Goal: Task Accomplishment & Management: Complete application form

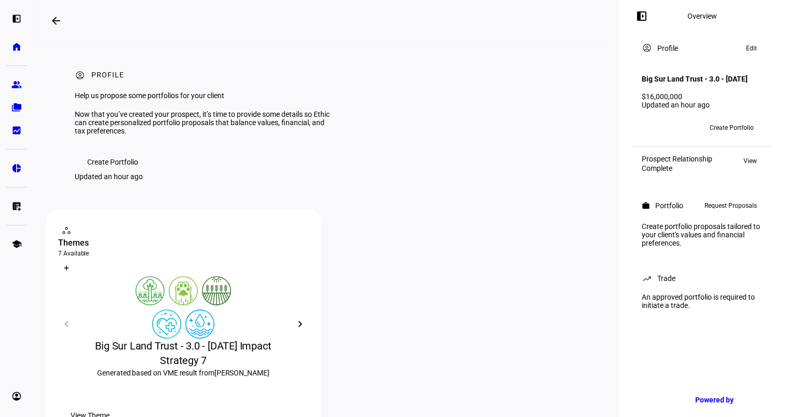
click at [722, 131] on span "Create Portfolio" at bounding box center [732, 127] width 44 height 17
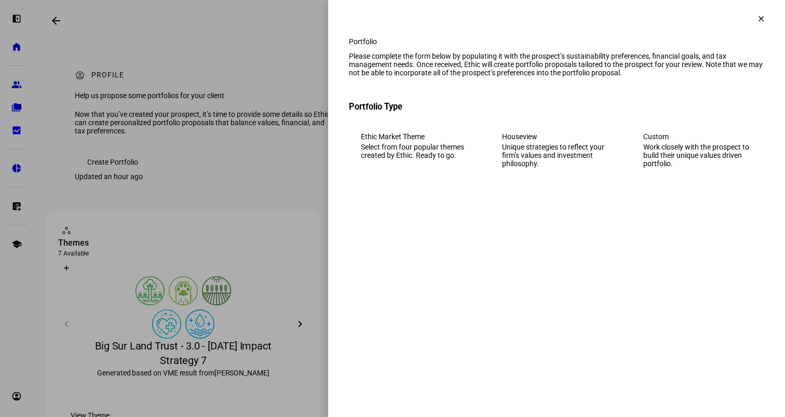
click at [762, 18] on mat-icon "clear" at bounding box center [761, 18] width 9 height 9
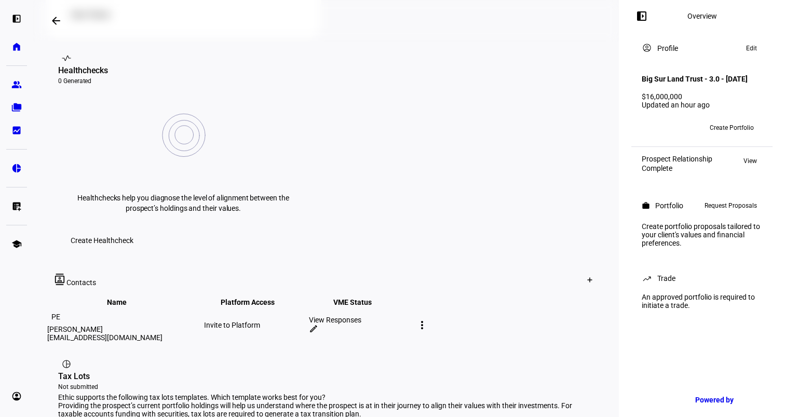
scroll to position [415, 0]
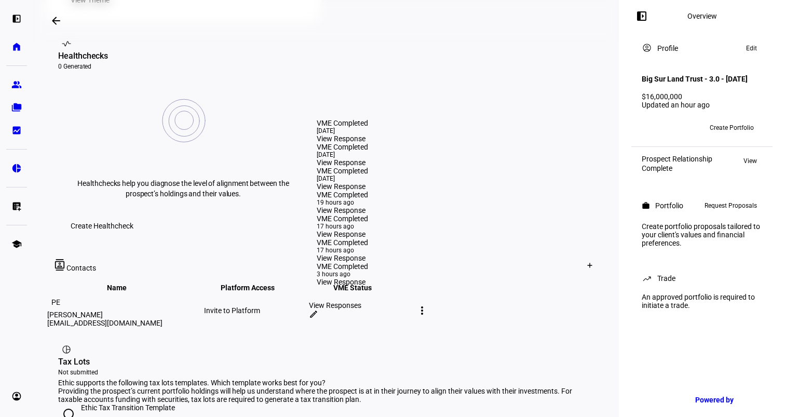
click at [412, 301] on div "View Responses" at bounding box center [360, 305] width 103 height 8
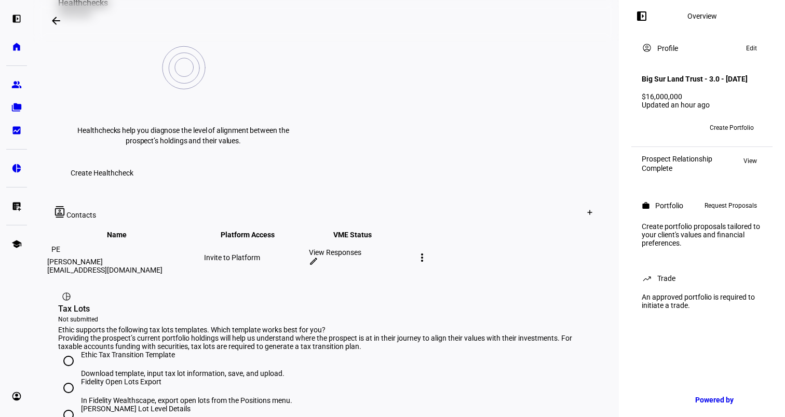
scroll to position [360, 0]
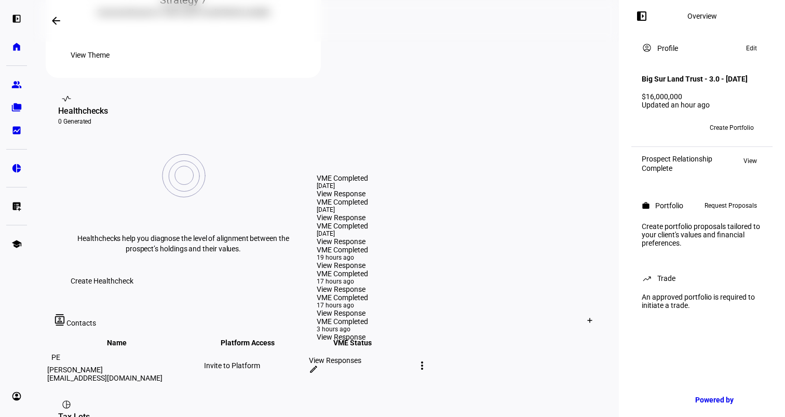
drag, startPoint x: 387, startPoint y: 264, endPoint x: 361, endPoint y: 265, distance: 26.5
click at [361, 265] on body "left_panel_open home Home Advisors group Prospects folder_copy Households bid_l…" at bounding box center [392, 208] width 785 height 417
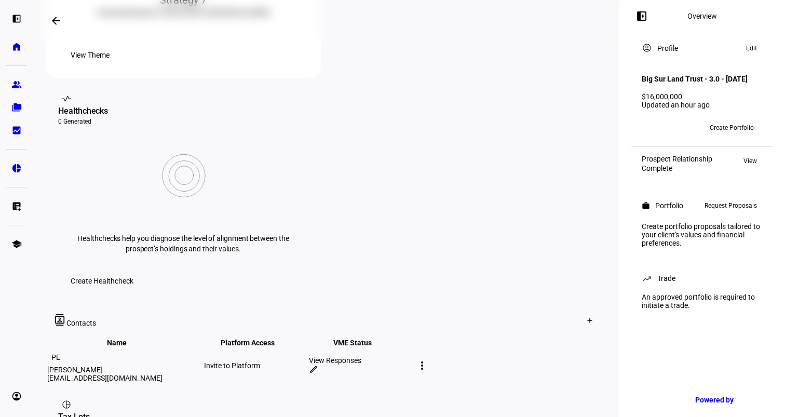
drag, startPoint x: 361, startPoint y: 265, endPoint x: 496, endPoint y: 268, distance: 135.6
click at [412, 348] on td "View Responses edit" at bounding box center [360, 365] width 104 height 34
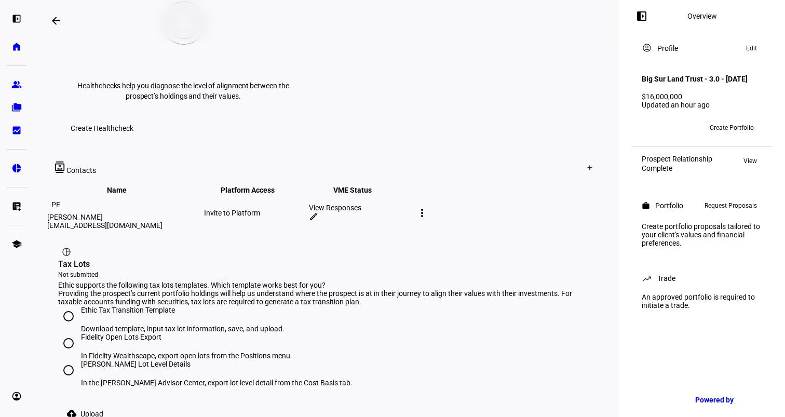
scroll to position [516, 0]
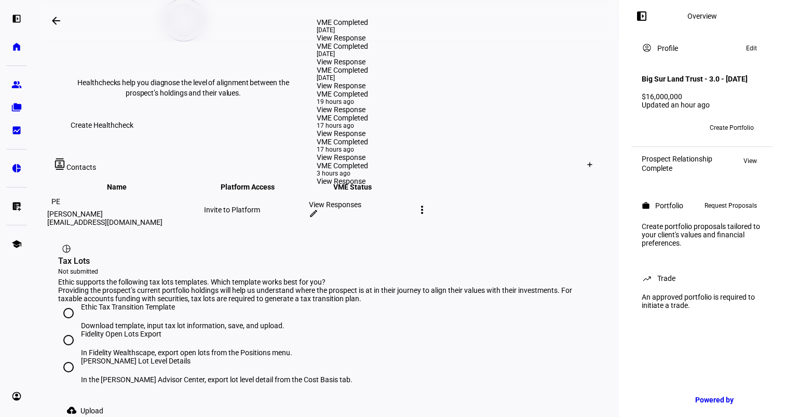
click at [328, 42] on span "View Response" at bounding box center [341, 38] width 49 height 8
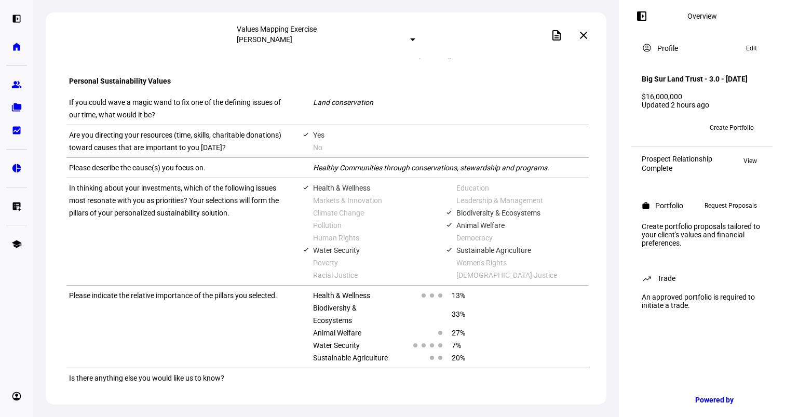
scroll to position [732, 0]
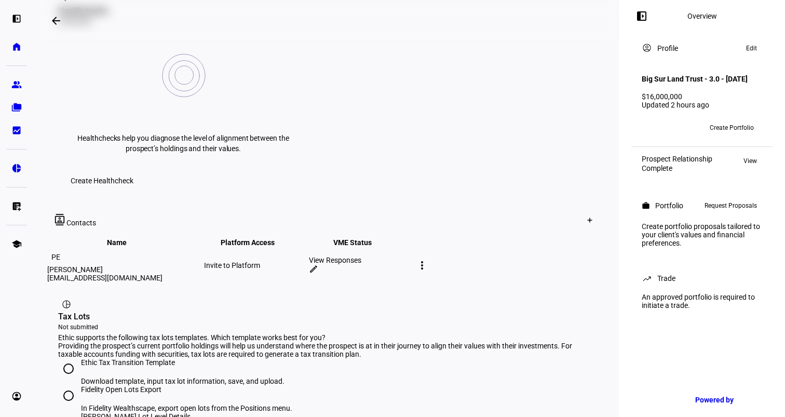
scroll to position [467, 0]
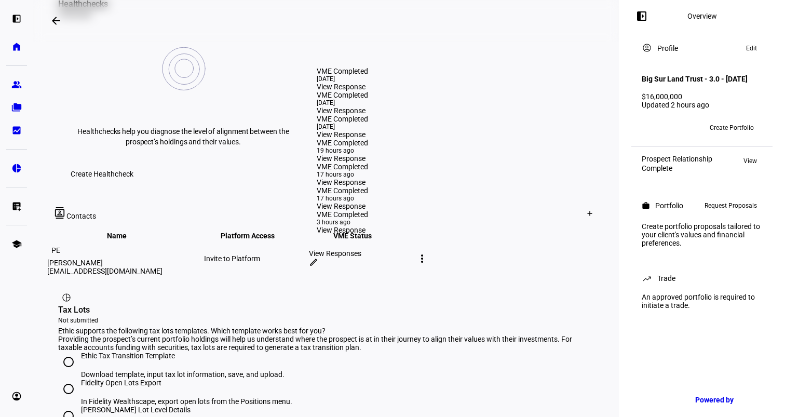
click at [354, 109] on span "View Response" at bounding box center [341, 110] width 49 height 8
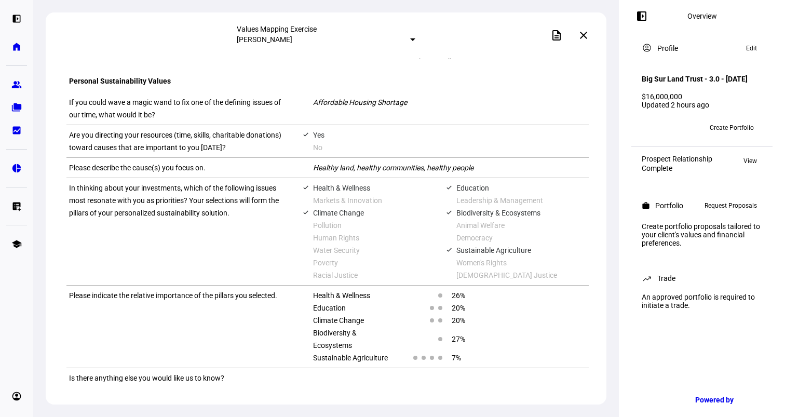
scroll to position [732, 0]
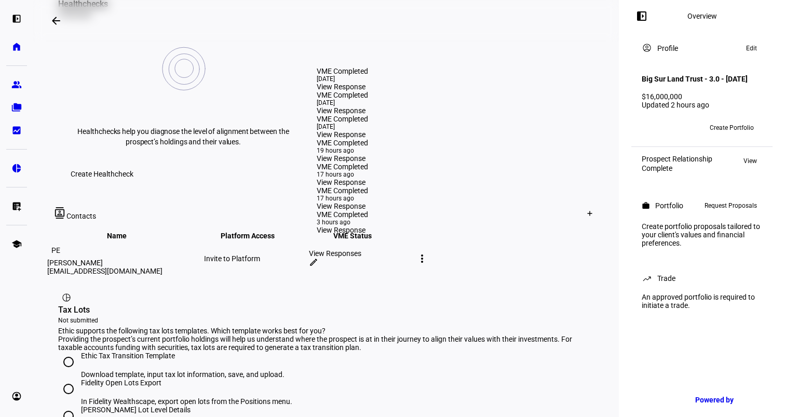
click at [339, 130] on span "View Response" at bounding box center [341, 134] width 49 height 8
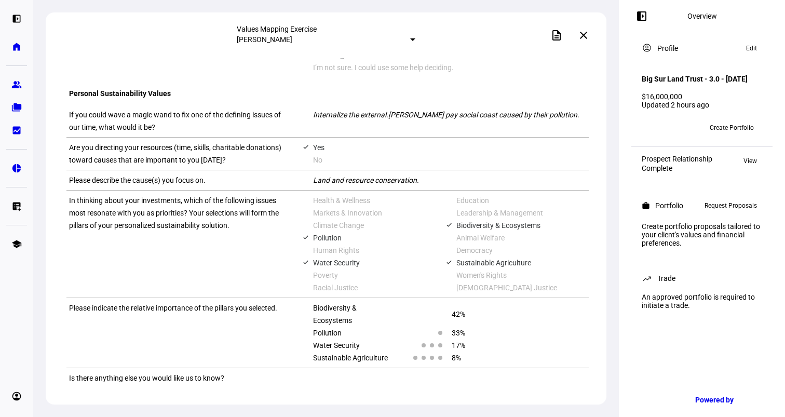
scroll to position [801, 0]
click at [586, 32] on mat-icon "close" at bounding box center [583, 35] width 12 height 12
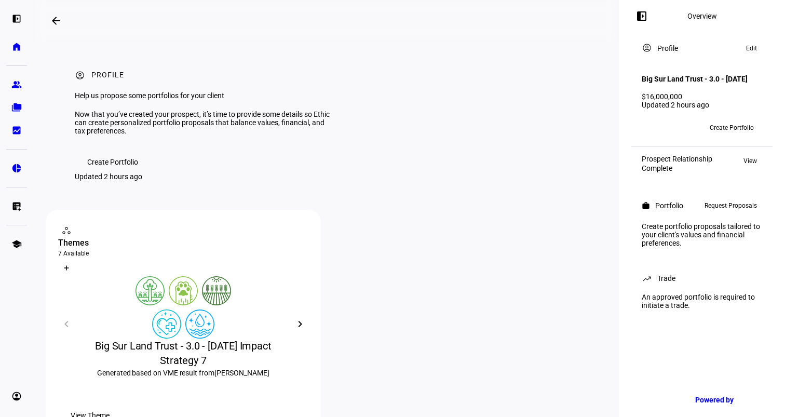
click at [124, 172] on span "Create Portfolio" at bounding box center [112, 162] width 51 height 21
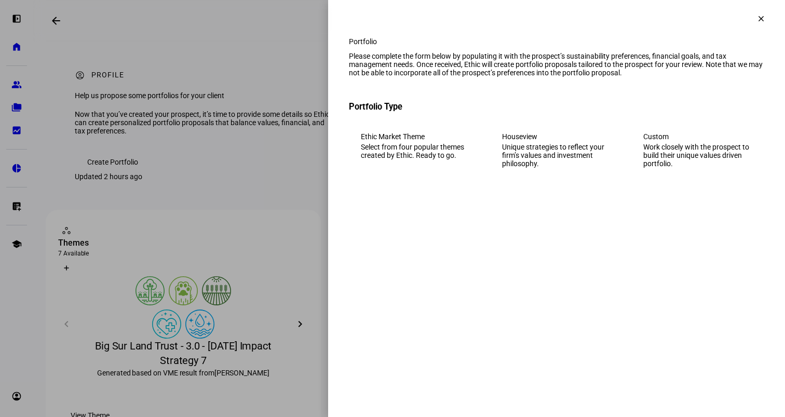
click at [684, 166] on div "Work closely with the prospect to build their unique values driven portfolio." at bounding box center [697, 155] width 109 height 25
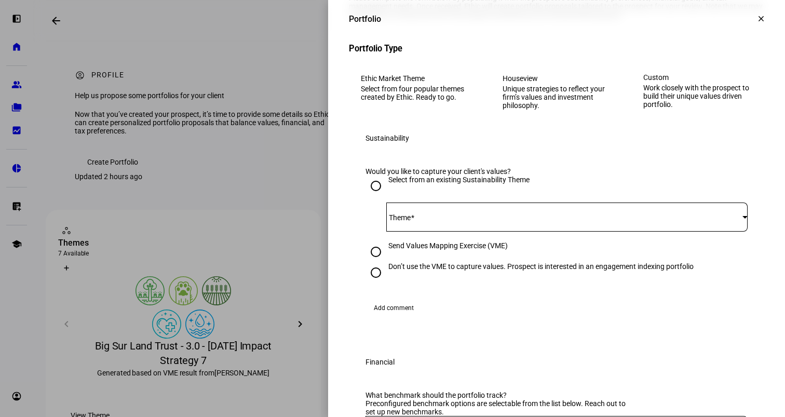
scroll to position [52, 0]
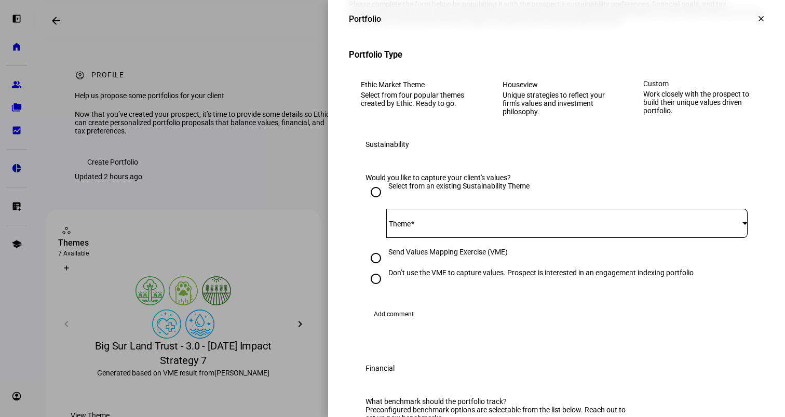
click at [743, 224] on div at bounding box center [745, 223] width 5 height 3
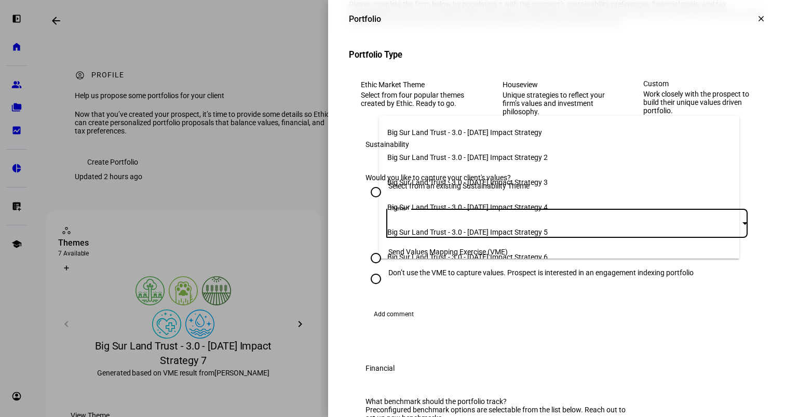
click at [510, 230] on span "Big Sur Land Trust - 3.0 - [DATE] Impact Strategy 5" at bounding box center [467, 232] width 160 height 8
click at [510, 182] on div "Would you like to capture your client's values?" at bounding box center [557, 177] width 382 height 8
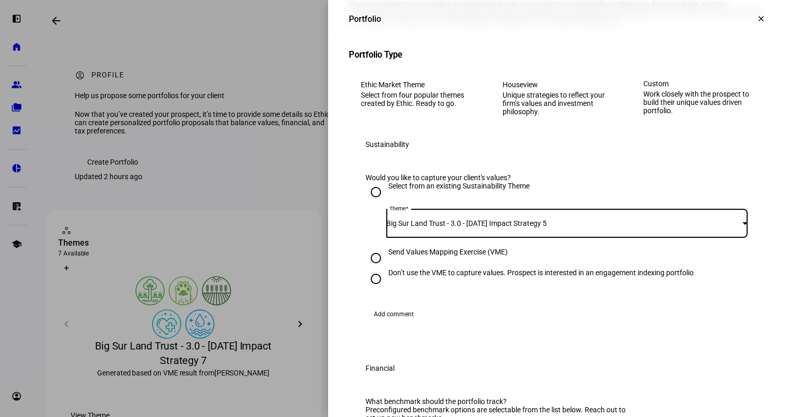
click at [743, 224] on div at bounding box center [745, 223] width 5 height 3
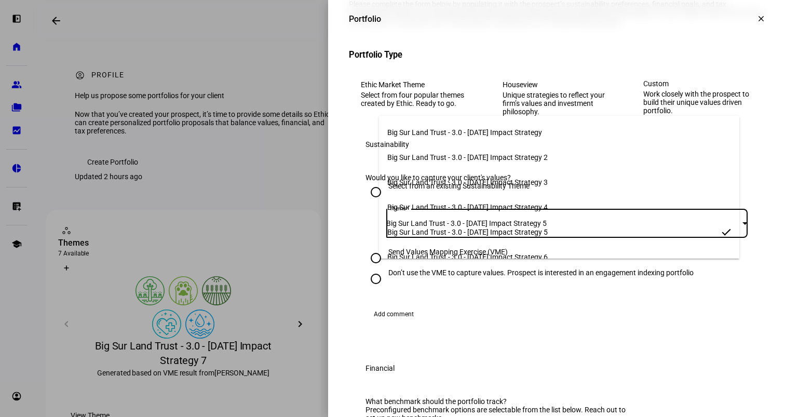
click at [568, 306] on div at bounding box center [392, 208] width 785 height 417
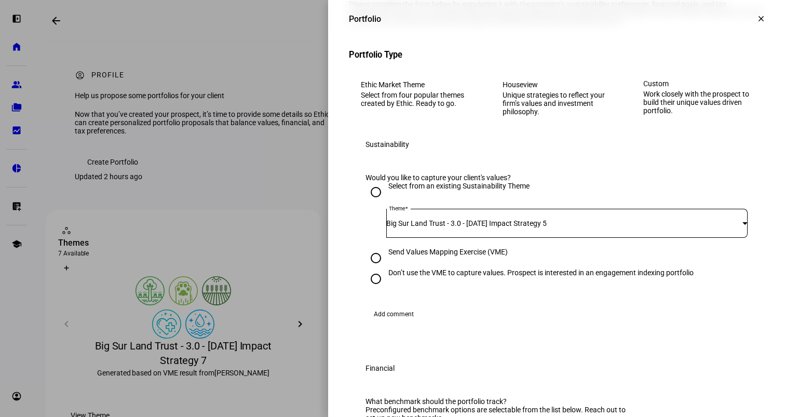
click at [743, 224] on div at bounding box center [745, 223] width 5 height 3
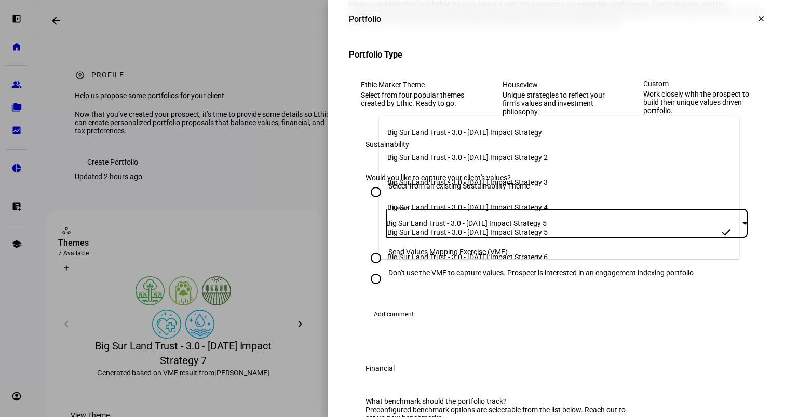
click at [532, 132] on span "Big Sur Land Trust - 3.0 - [DATE] Impact Strategy" at bounding box center [464, 132] width 155 height 8
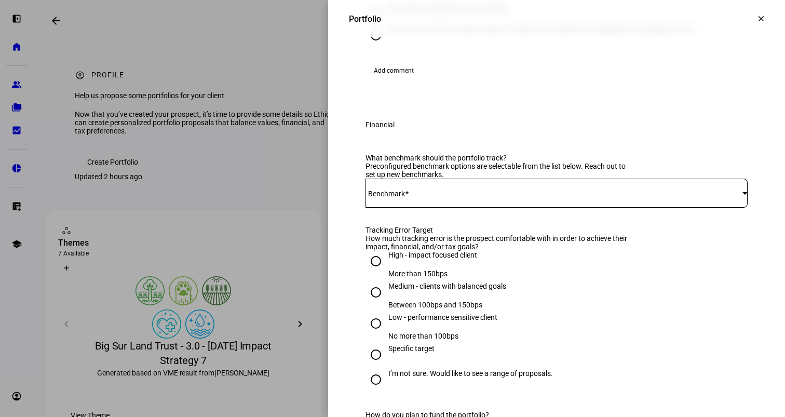
scroll to position [312, 0]
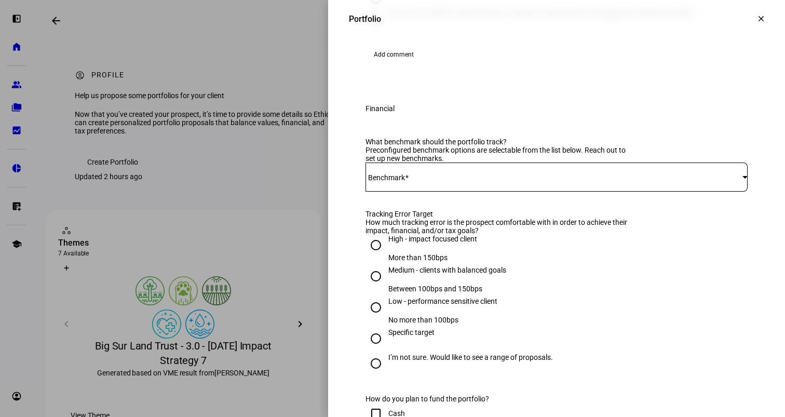
click at [743, 178] on div at bounding box center [745, 177] width 5 height 3
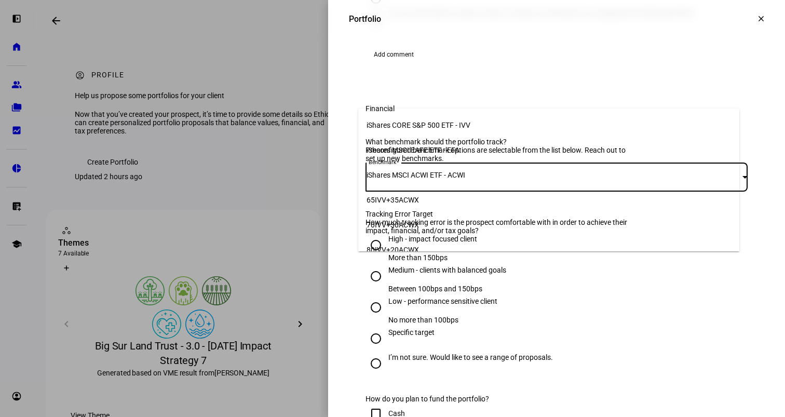
click at [398, 121] on span "iShares CORE S&P 500 ETF - IVV" at bounding box center [419, 125] width 104 height 8
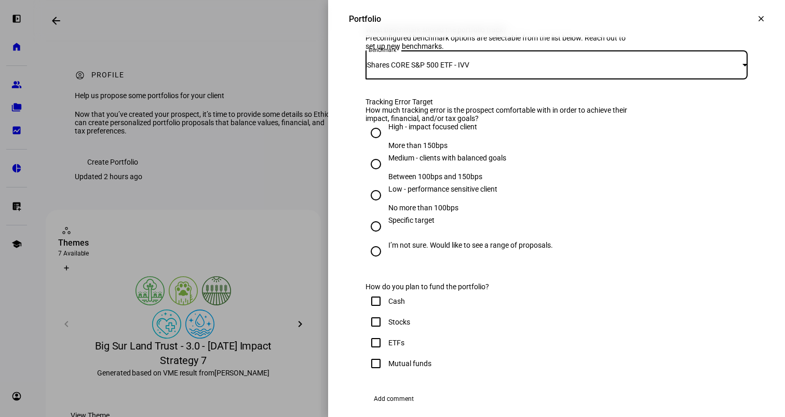
scroll to position [467, 0]
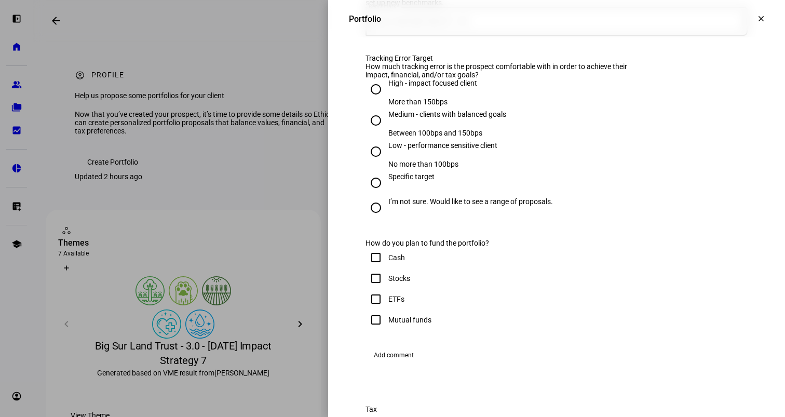
click at [366, 218] on input "I’m not sure. Would like to see a range of proposals." at bounding box center [376, 207] width 21 height 21
radio input "true"
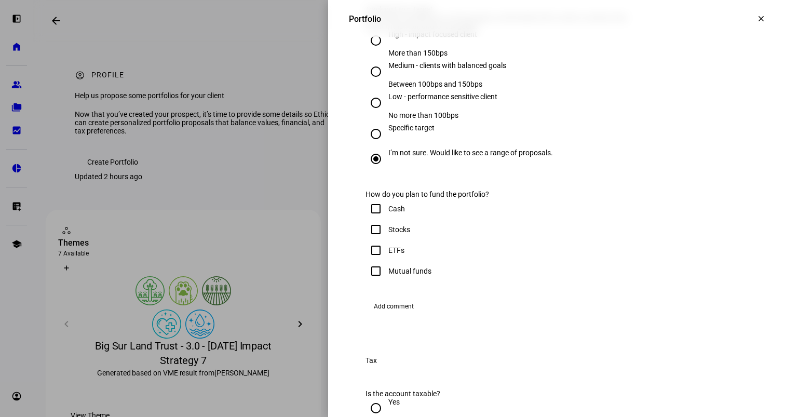
scroll to position [571, 0]
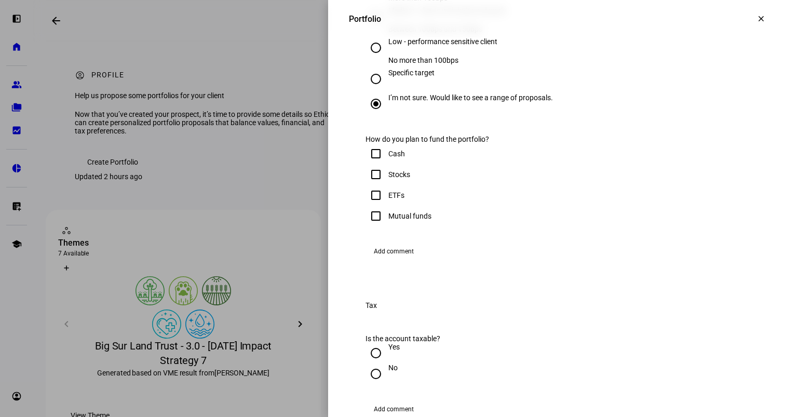
drag, startPoint x: 369, startPoint y: 351, endPoint x: 369, endPoint y: 344, distance: 7.3
click at [369, 226] on input "Mutual funds" at bounding box center [376, 216] width 21 height 21
checkbox input "true"
click at [367, 206] on input "ETFs" at bounding box center [376, 195] width 21 height 21
checkbox input "true"
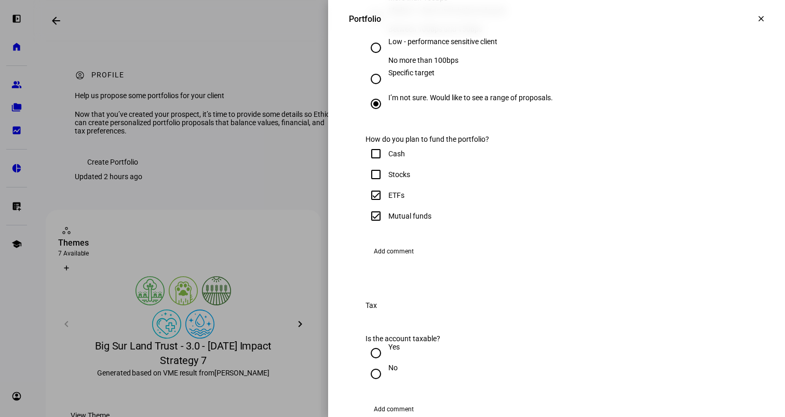
click at [377, 235] on eth-form-field-wrapper "Cash Stocks ETFs Mutual funds" at bounding box center [557, 188] width 382 height 91
drag, startPoint x: 377, startPoint y: 299, endPoint x: 368, endPoint y: 306, distance: 11.8
click at [367, 185] on input "Stocks" at bounding box center [376, 174] width 21 height 21
checkbox input "true"
click at [366, 164] on input "Cash" at bounding box center [376, 153] width 21 height 21
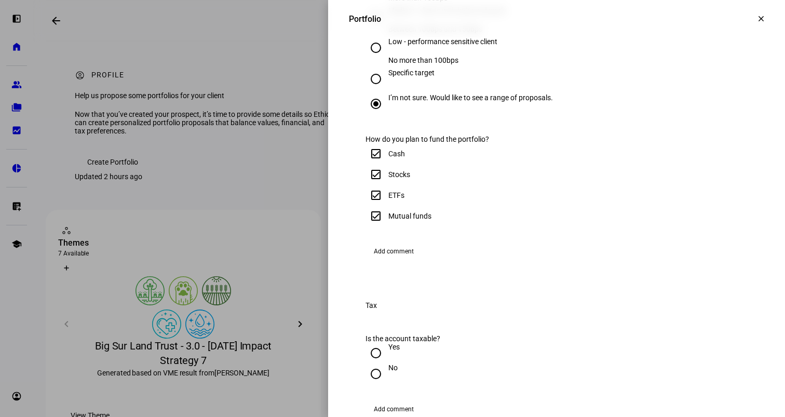
checkbox input "true"
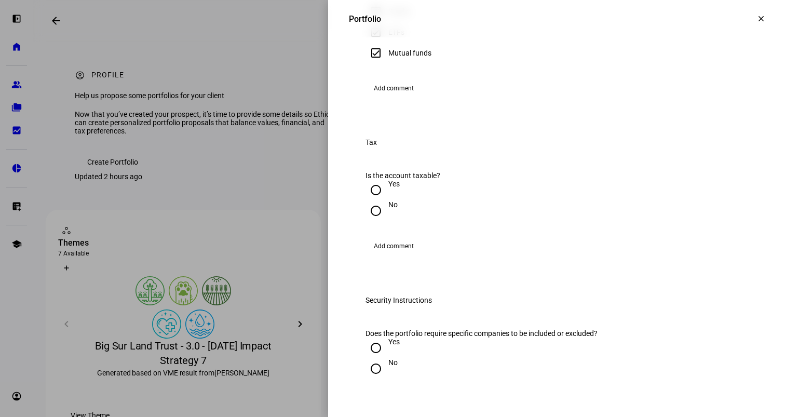
scroll to position [779, 0]
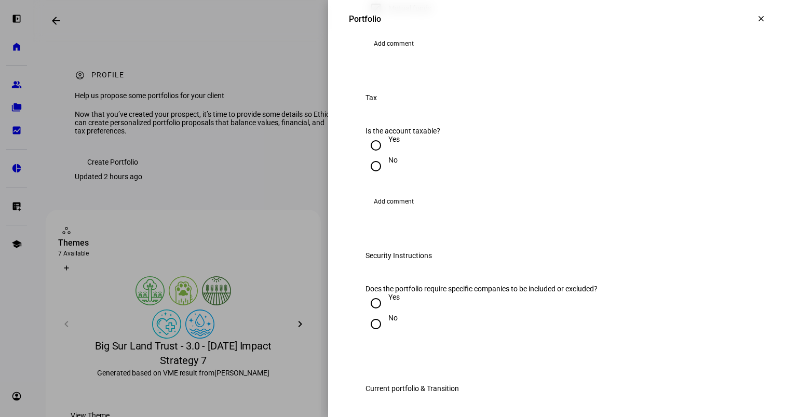
click at [366, 177] on input "No" at bounding box center [376, 166] width 21 height 21
radio input "true"
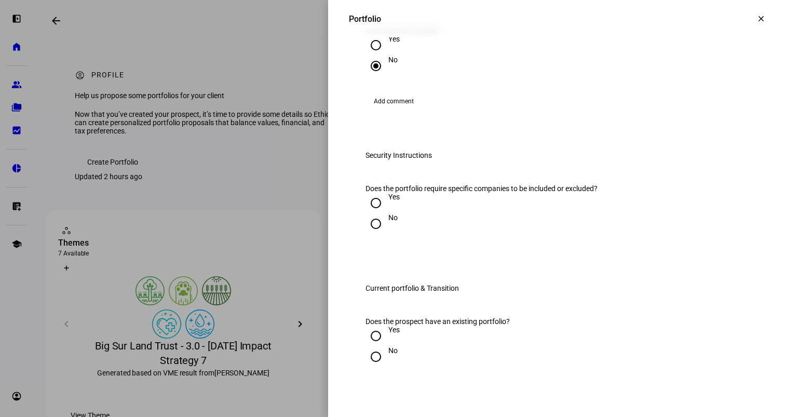
scroll to position [987, 0]
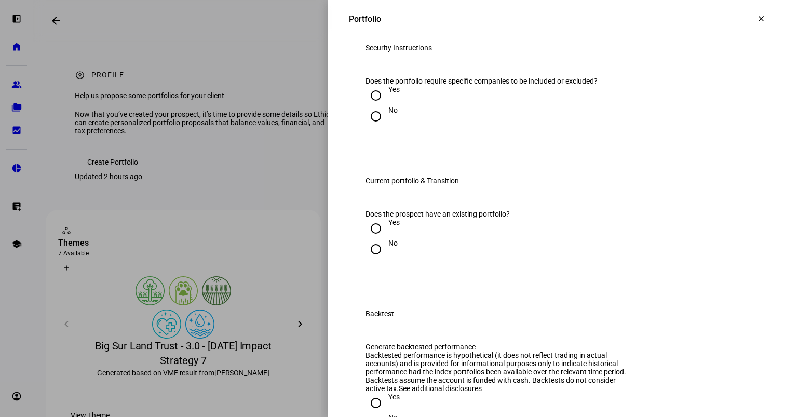
click at [369, 127] on input "No" at bounding box center [376, 116] width 21 height 21
radio input "true"
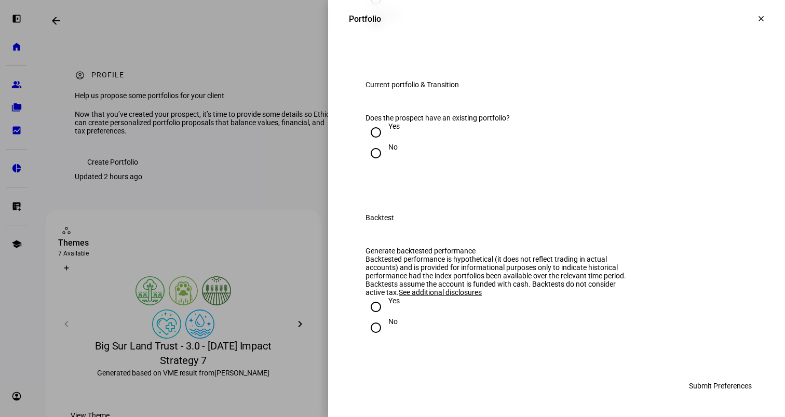
scroll to position [1142, 0]
drag, startPoint x: 366, startPoint y: 251, endPoint x: 385, endPoint y: 255, distance: 19.0
click at [366, 143] on input "Yes" at bounding box center [376, 132] width 21 height 21
radio input "true"
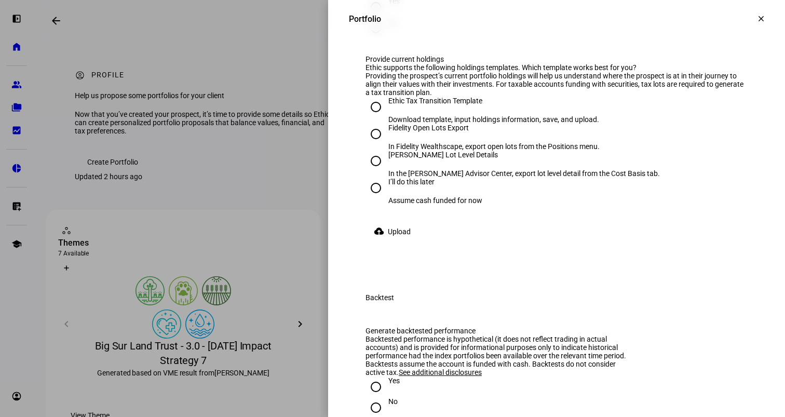
scroll to position [1298, 0]
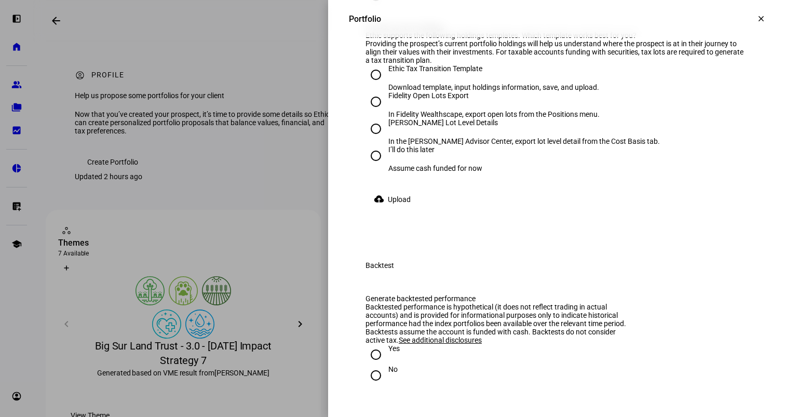
radio input "true"
click at [369, 166] on input "I’ll do this later Assume cash funded for now" at bounding box center [376, 155] width 21 height 21
radio input "true"
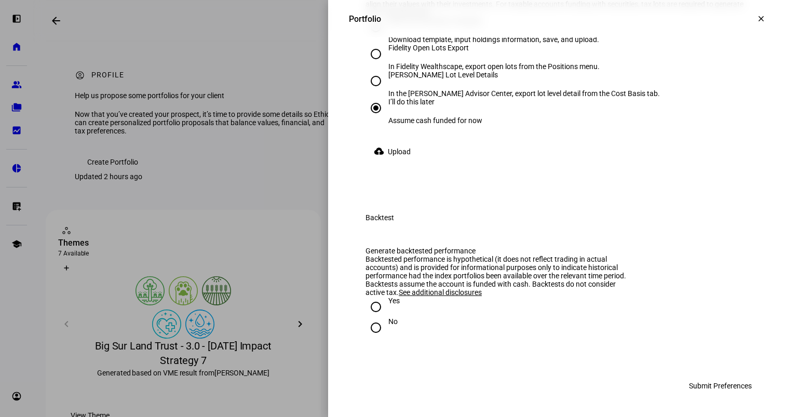
scroll to position [1588, 0]
click at [368, 329] on input "No" at bounding box center [376, 327] width 21 height 21
radio input "true"
click at [714, 385] on span "Submit Preferences" at bounding box center [720, 385] width 63 height 21
